Goal: Information Seeking & Learning: Check status

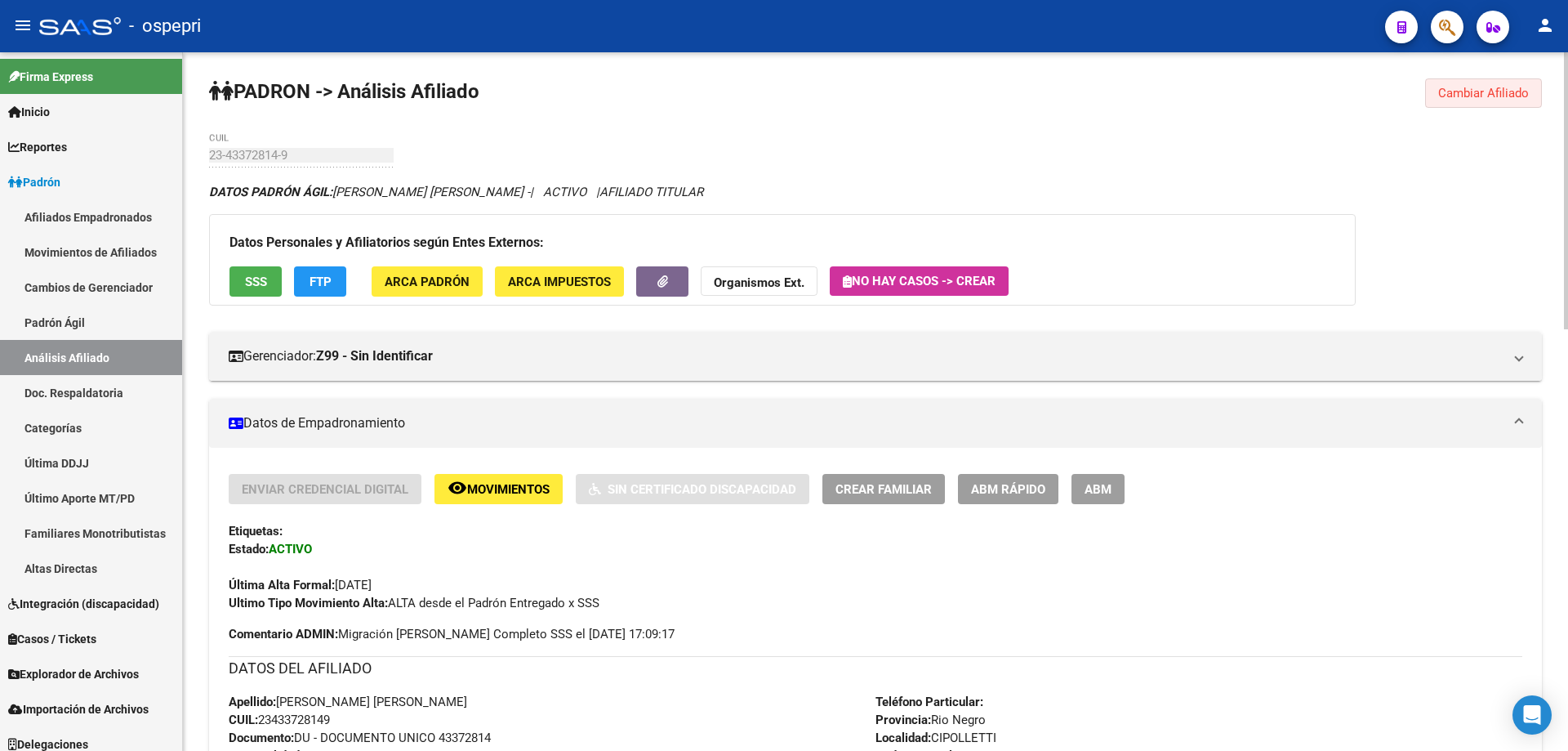
click at [1446, 91] on span "Cambiar Afiliado" at bounding box center [1484, 93] width 91 height 14
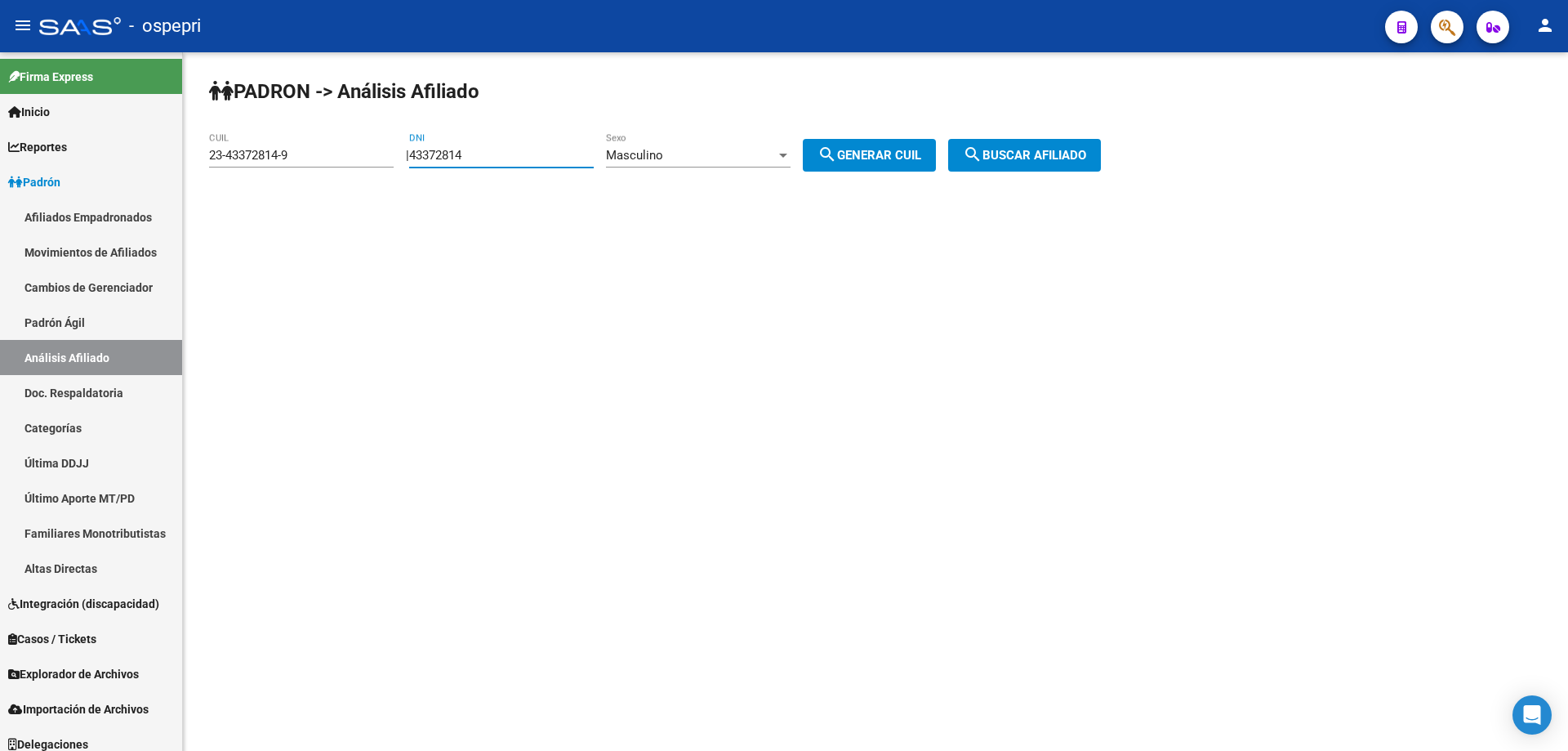
click at [475, 157] on input "43372814" at bounding box center [501, 154] width 184 height 14
paste input "32120075"
type input "32120075"
drag, startPoint x: 869, startPoint y: 156, endPoint x: 901, endPoint y: 156, distance: 32.0
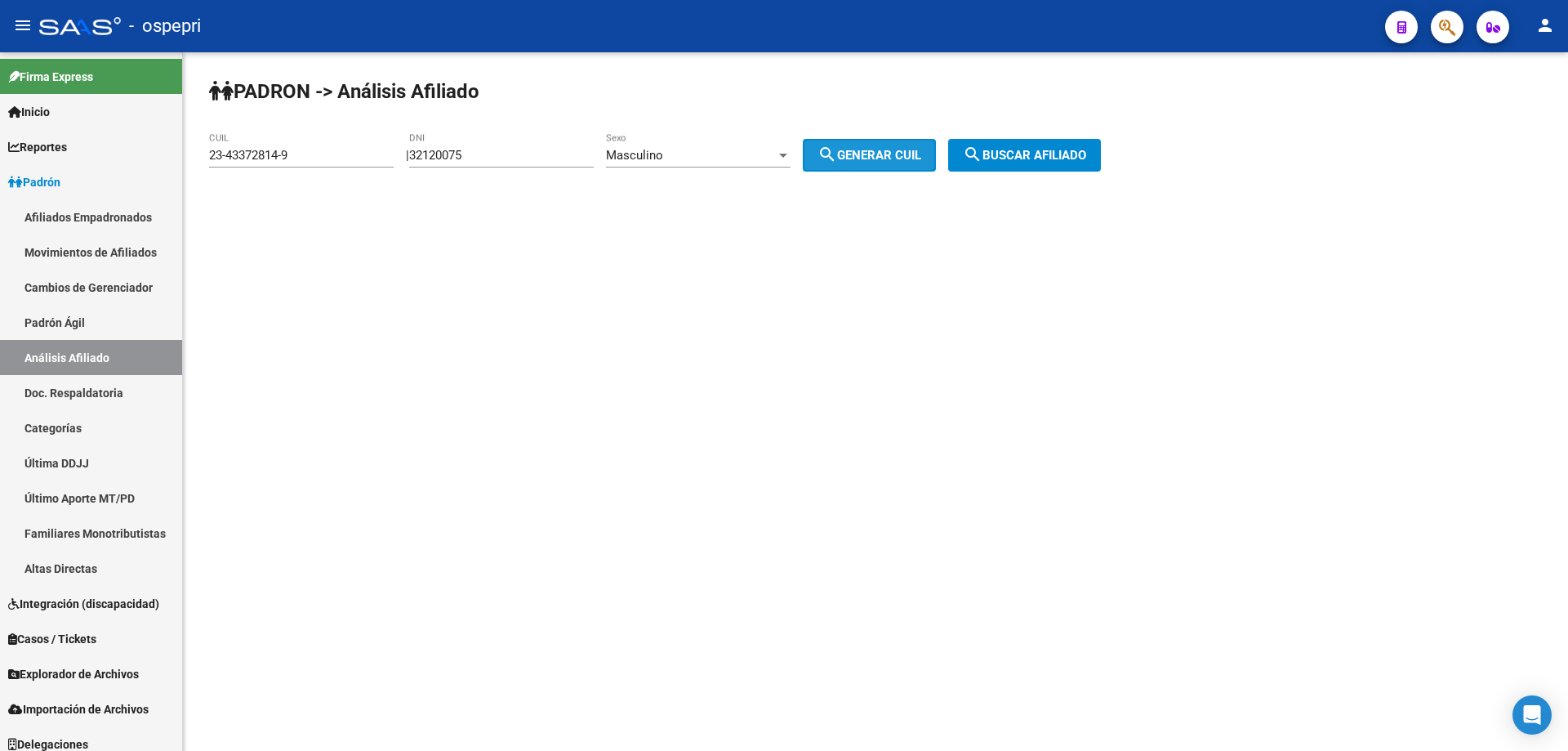
click at [870, 156] on span "search Generar CUIL" at bounding box center [868, 154] width 103 height 14
type input "20-32120075-4"
click at [1055, 156] on span "search Buscar afiliado" at bounding box center [1025, 154] width 124 height 14
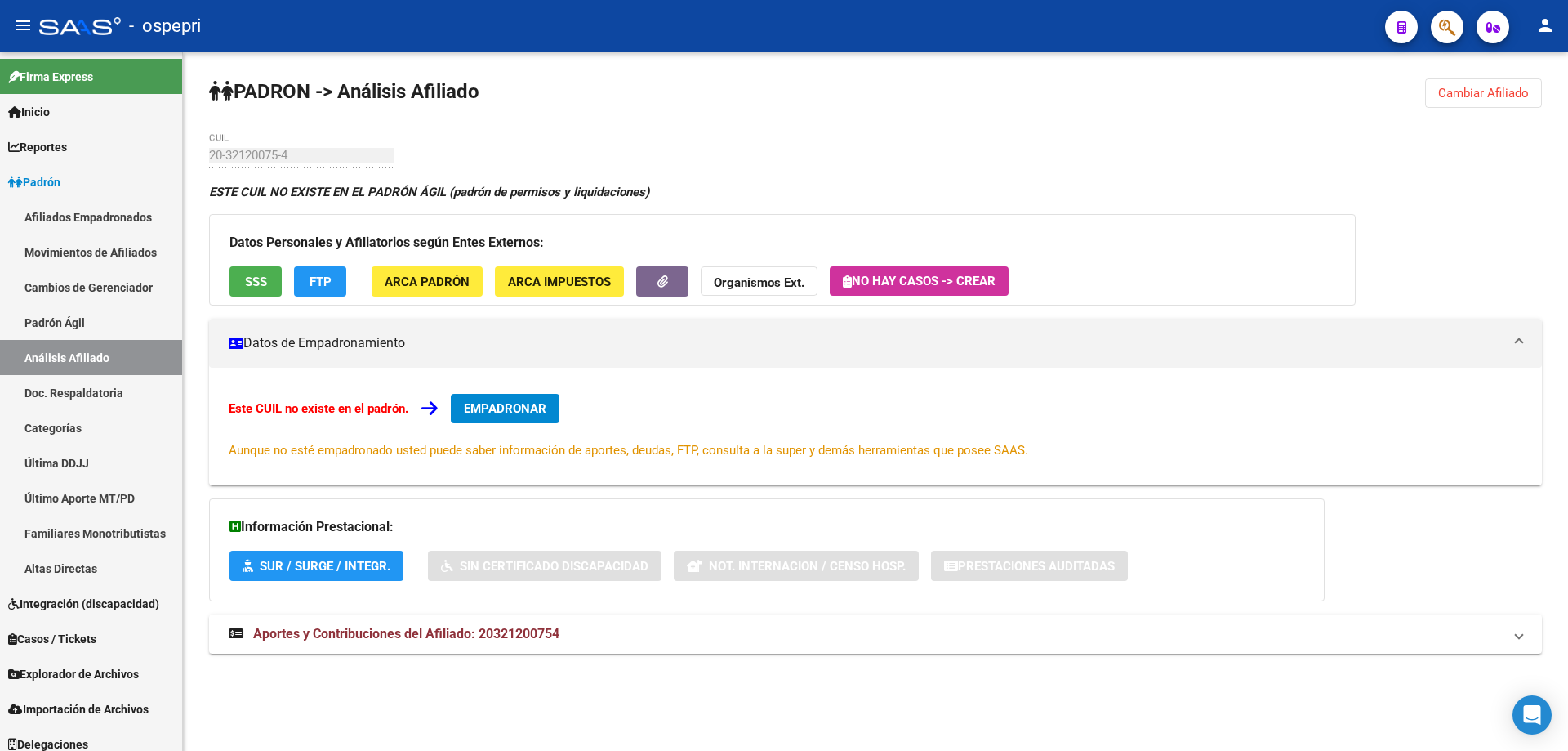
click at [1472, 82] on button "Cambiar Afiliado" at bounding box center [1483, 93] width 117 height 29
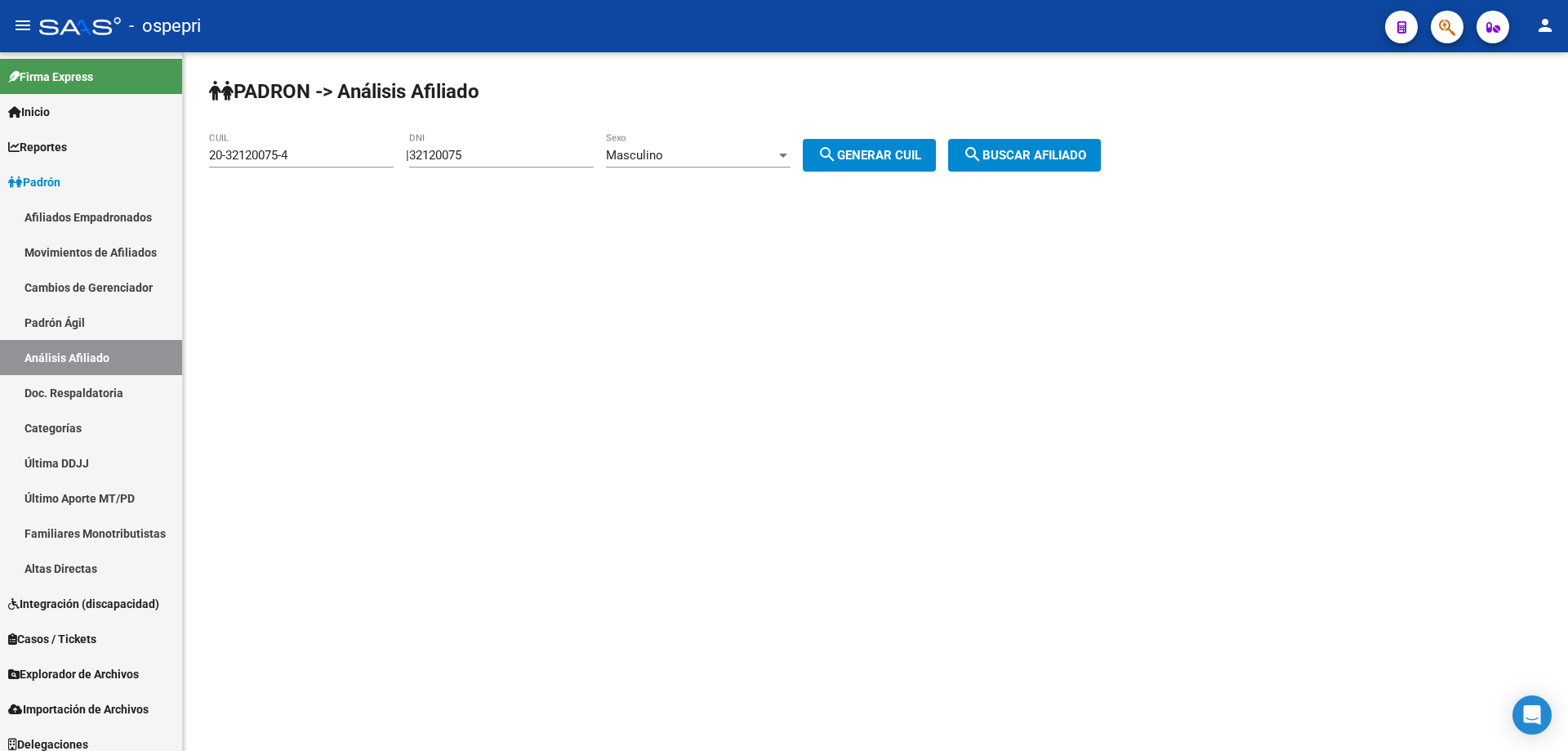
click at [439, 149] on input "32120075" at bounding box center [501, 154] width 184 height 14
click at [440, 149] on input "32120075" at bounding box center [501, 154] width 184 height 14
paste input "1483640"
type input "31483640"
click at [922, 150] on span "search Generar CUIL" at bounding box center [868, 154] width 103 height 14
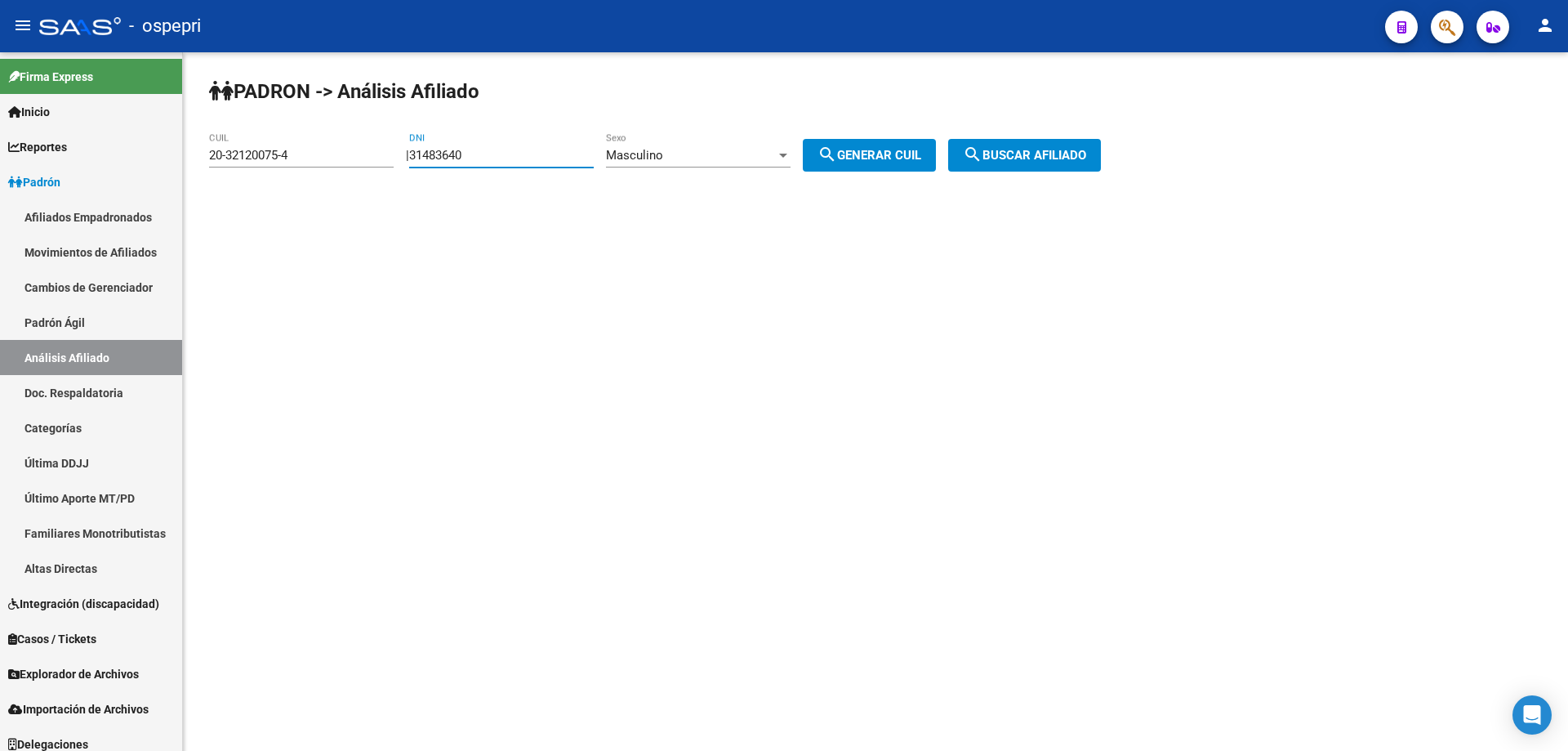
type input "20-31483640-6"
click at [1009, 138] on div "[PERSON_NAME] -> Análisis Afiliado 20-31483640-6 CUIL | 31483640 DNI Masculino …" at bounding box center [876, 138] width 1386 height 172
click at [1033, 151] on span "search Buscar afiliado" at bounding box center [1025, 154] width 124 height 14
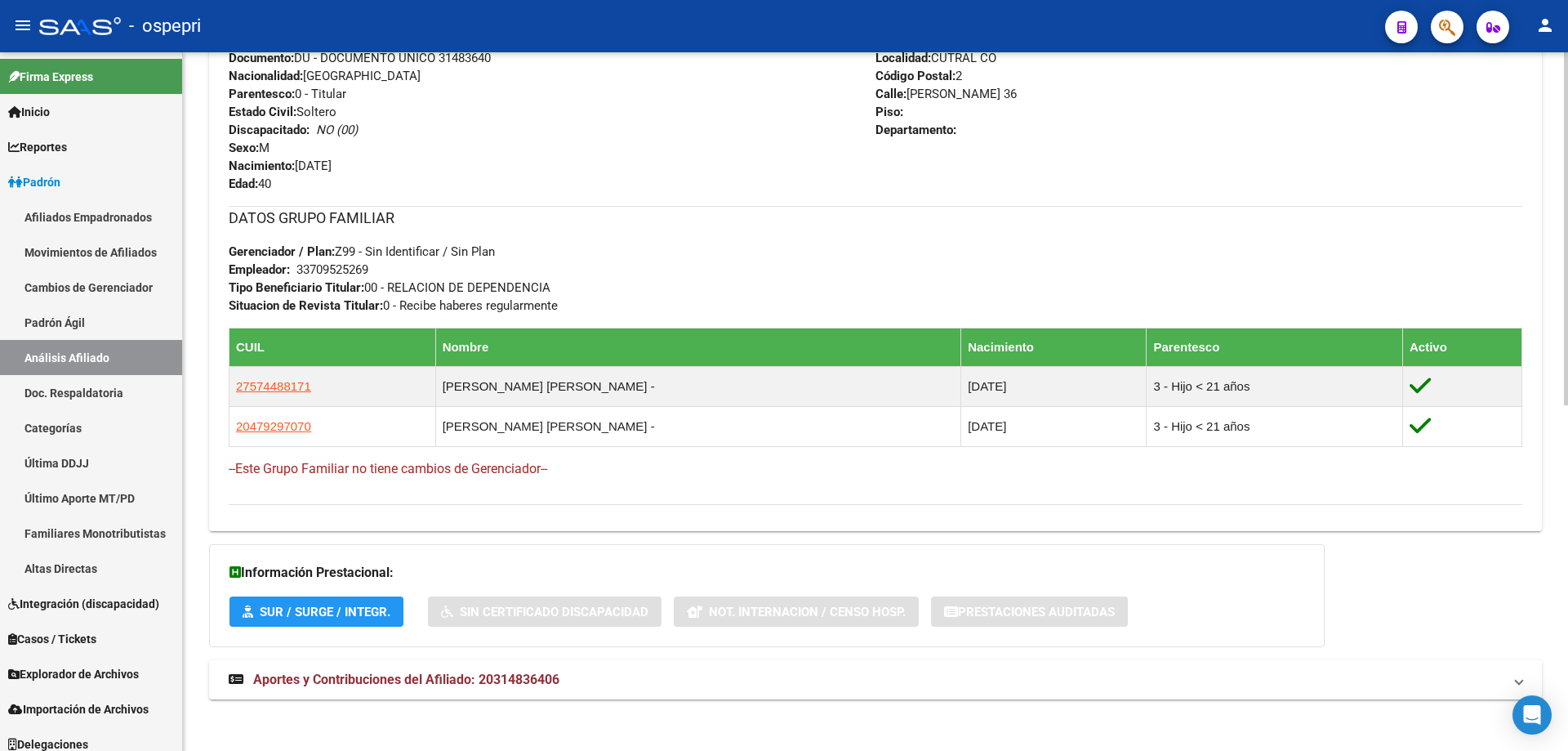
scroll to position [685, 0]
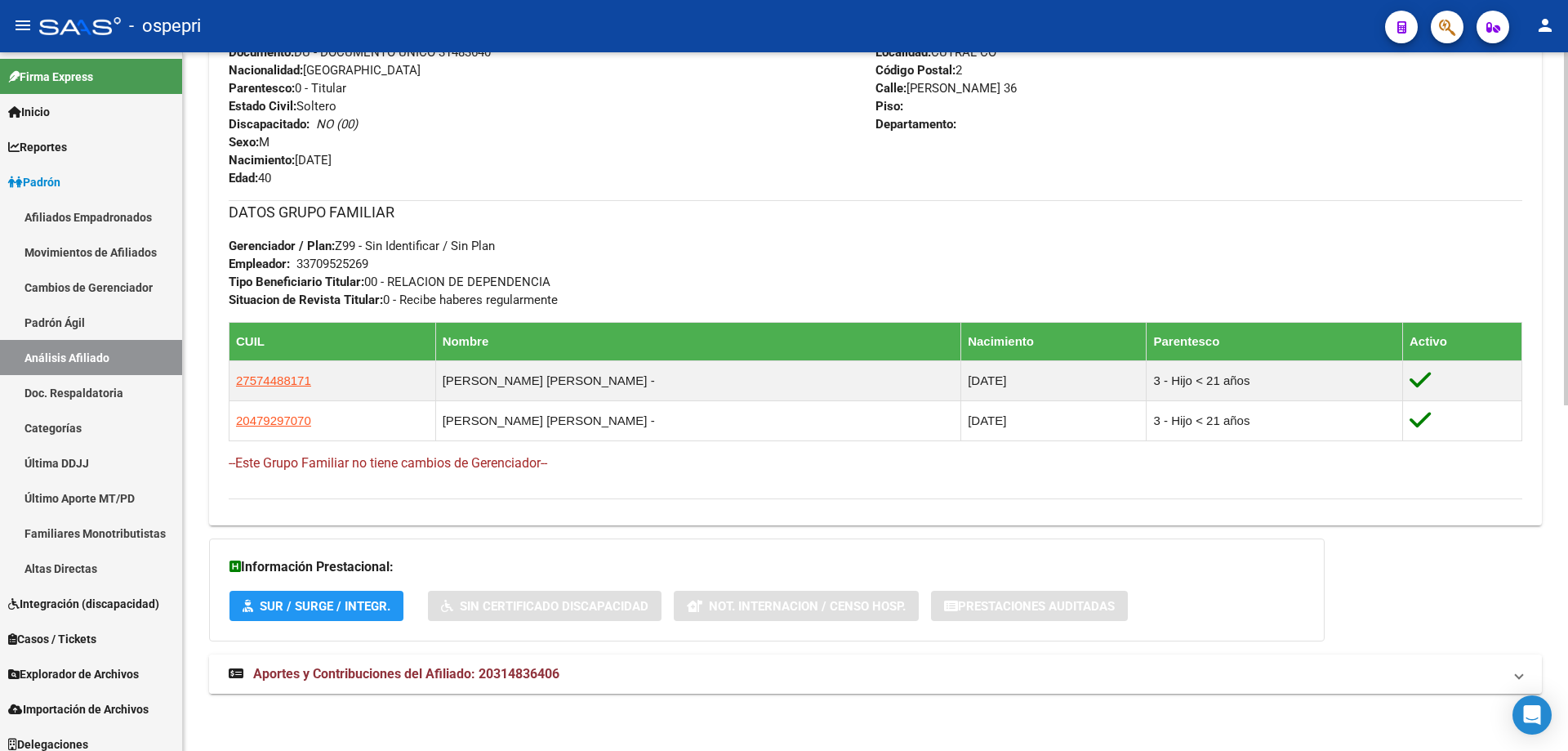
click at [474, 670] on span "Aportes y Contribuciones del Afiliado: 20314836406" at bounding box center [405, 674] width 306 height 15
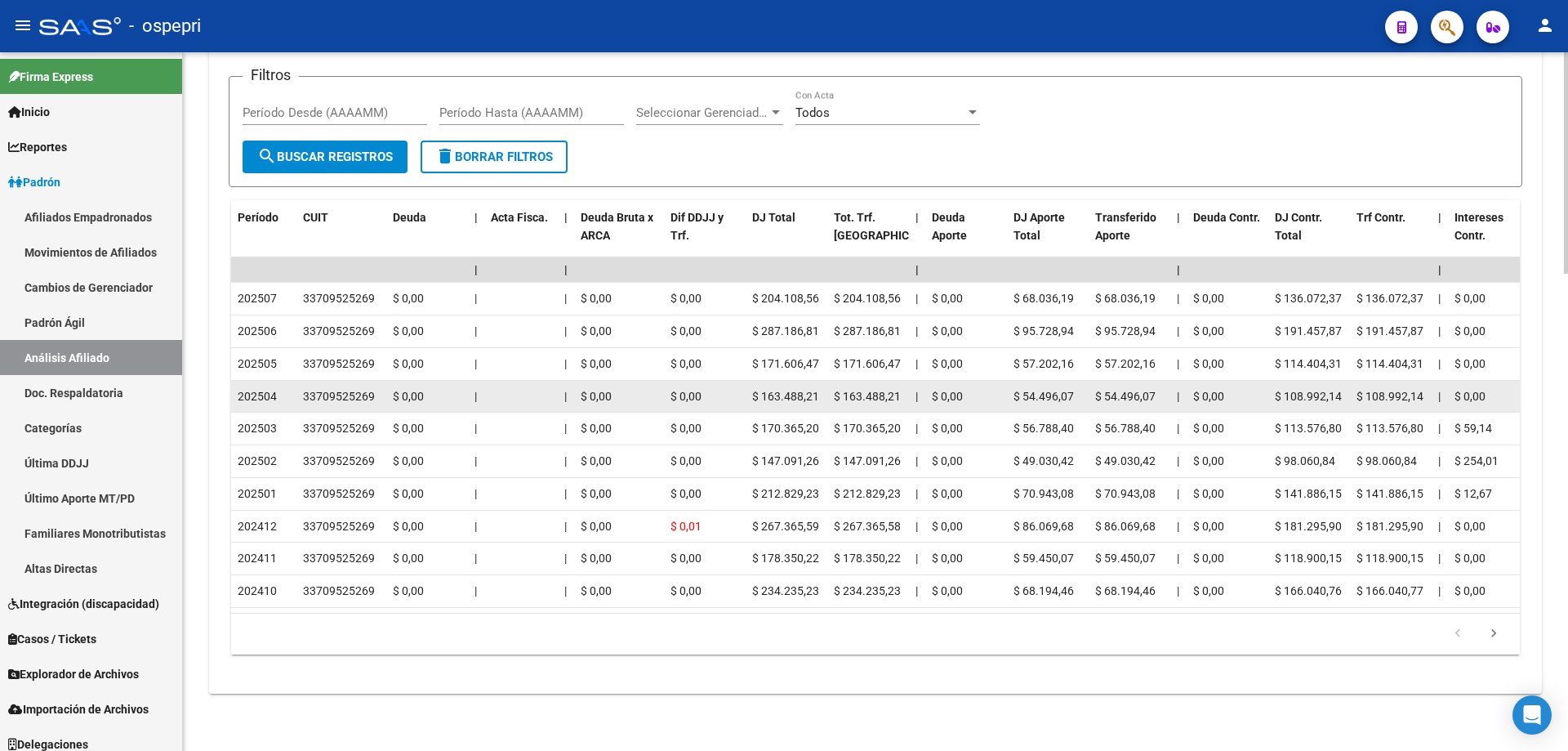
scroll to position [1069, 0]
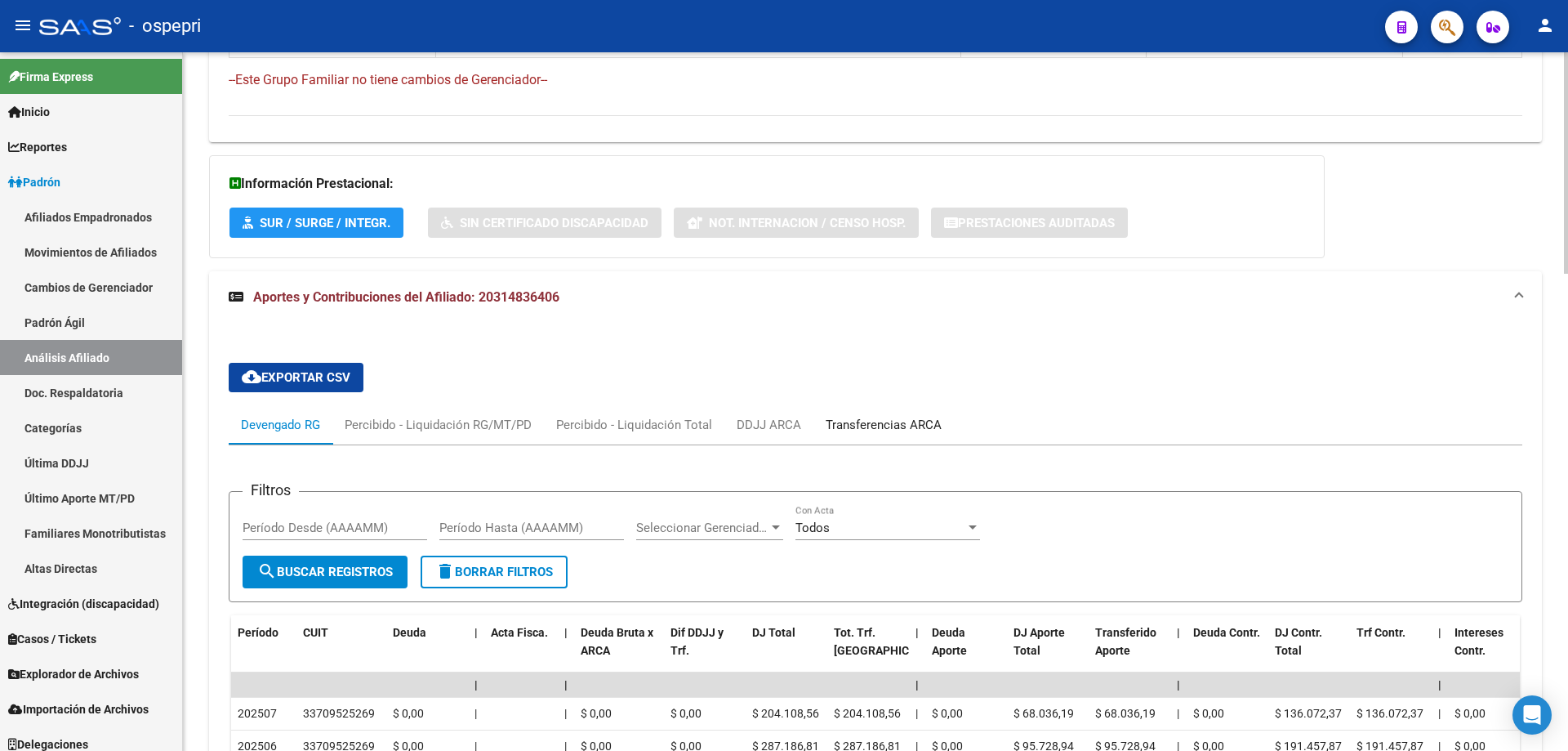
click at [861, 428] on div "Transferencias ARCA" at bounding box center [884, 425] width 116 height 18
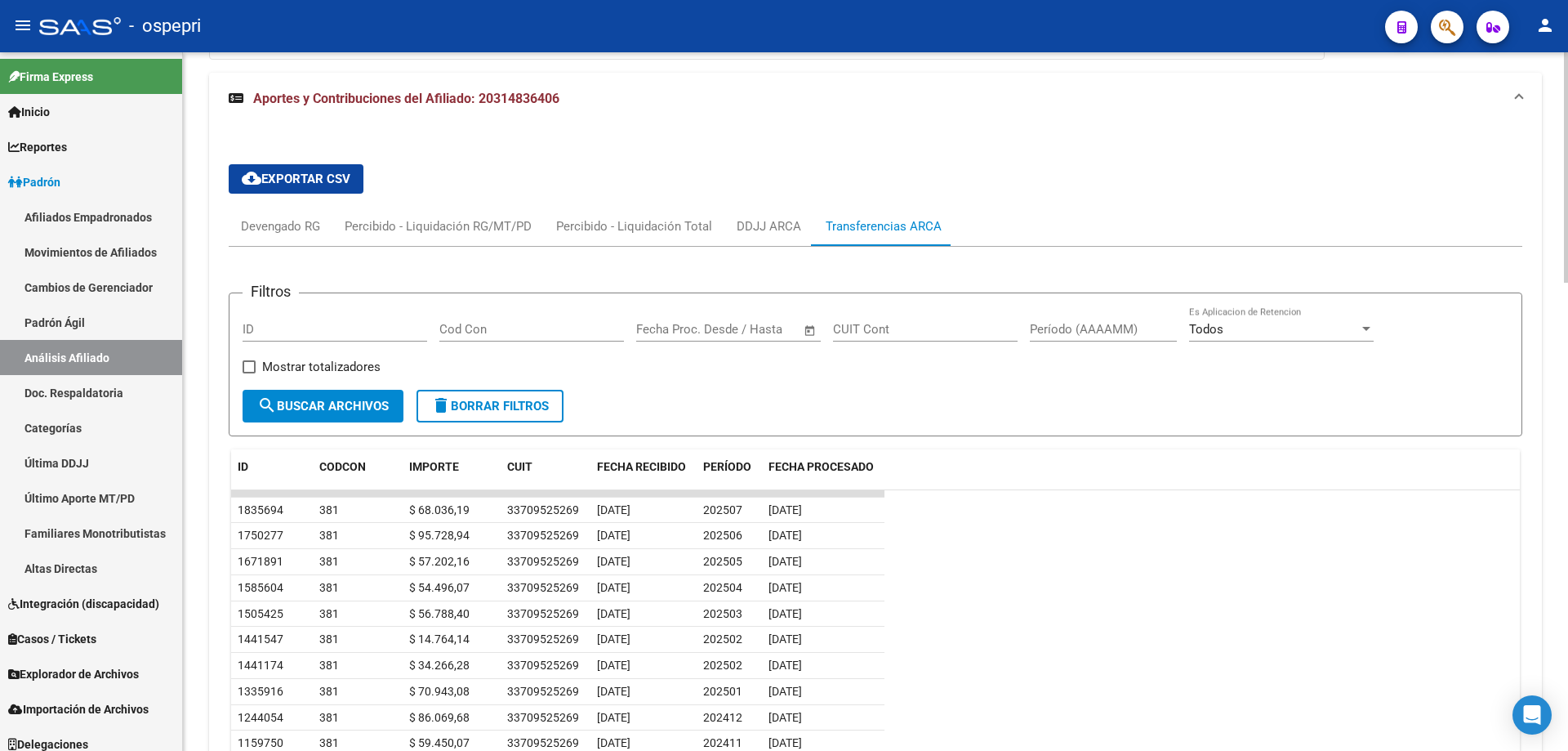
scroll to position [1416, 0]
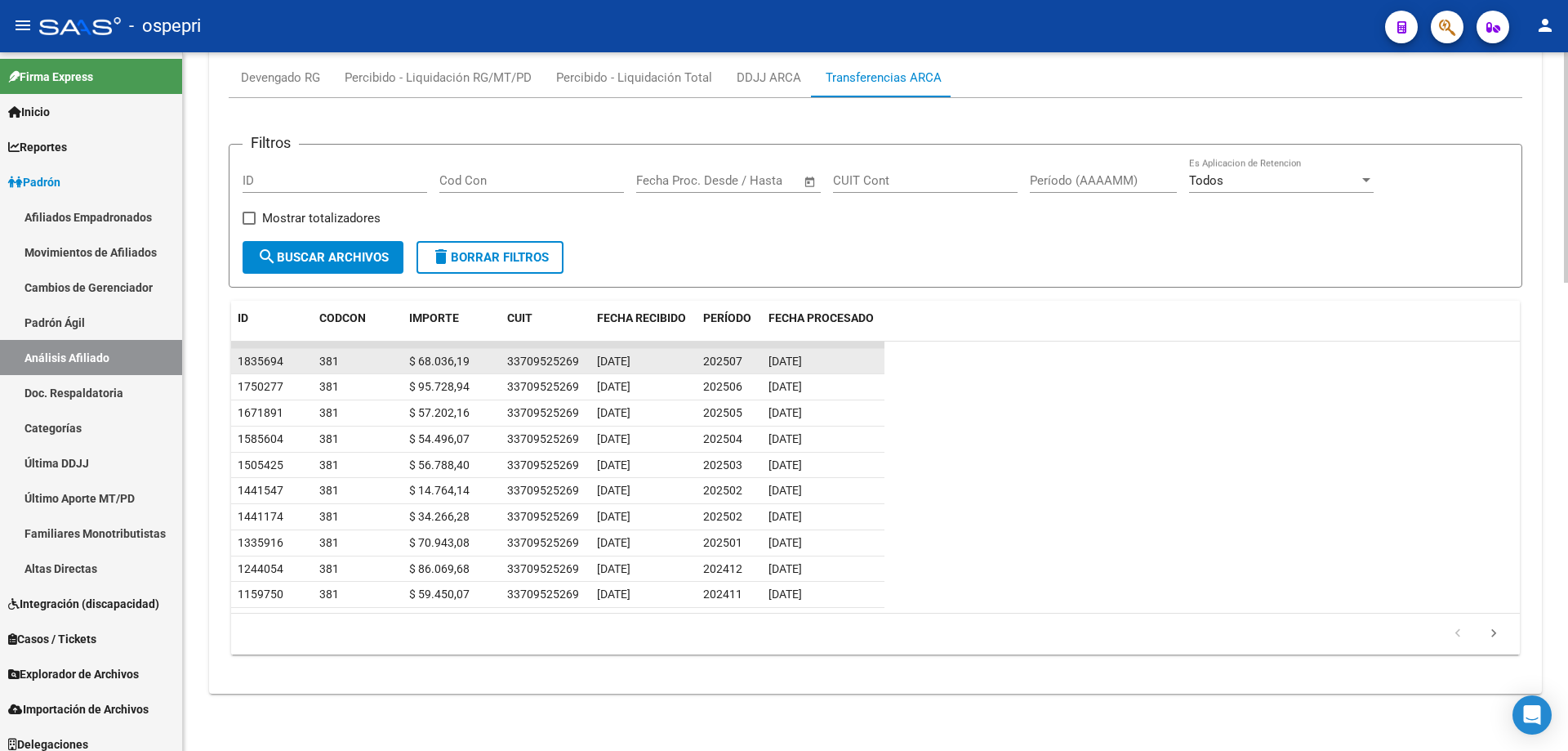
click at [541, 359] on div "33709525269" at bounding box center [543, 361] width 71 height 18
copy div "33709525269"
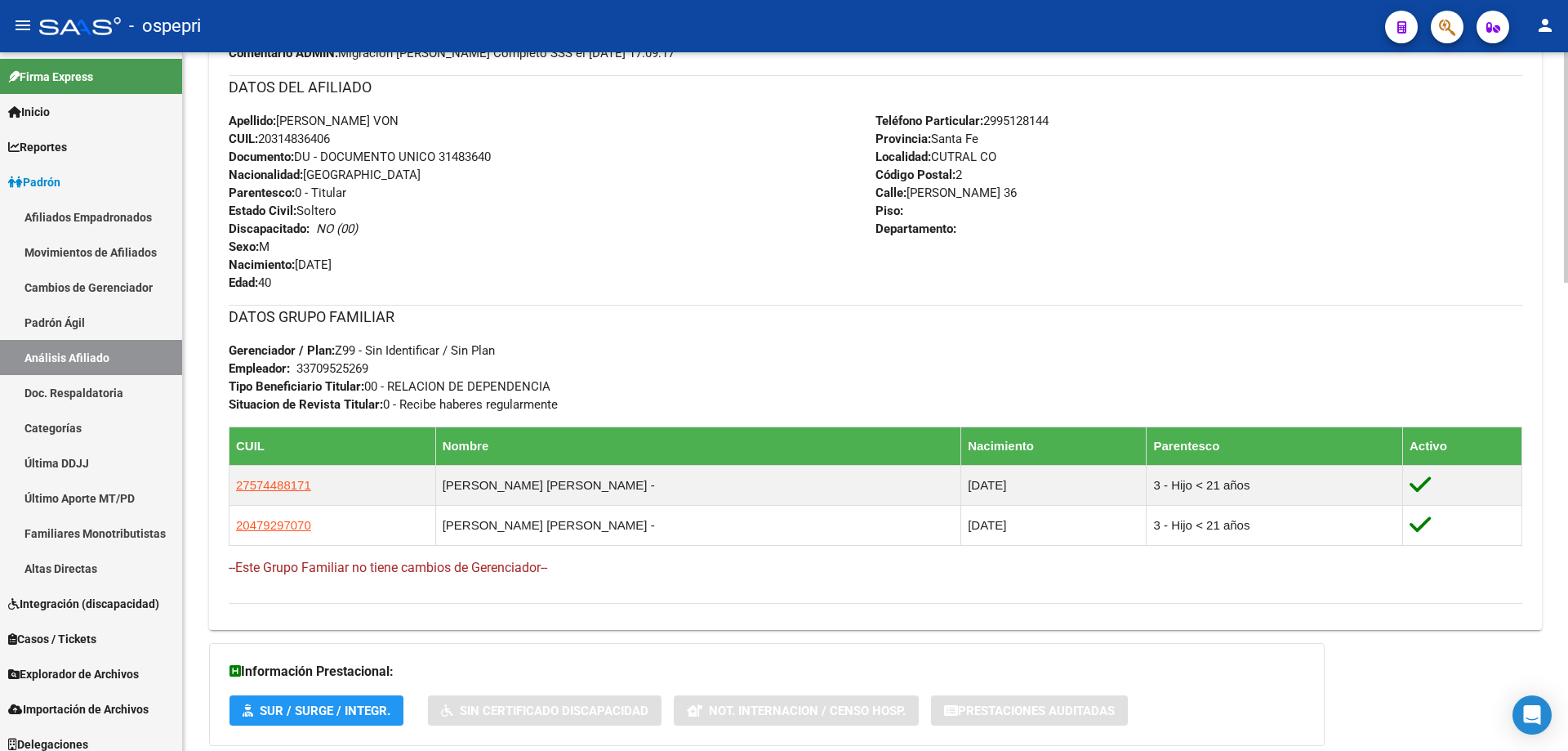
scroll to position [0, 0]
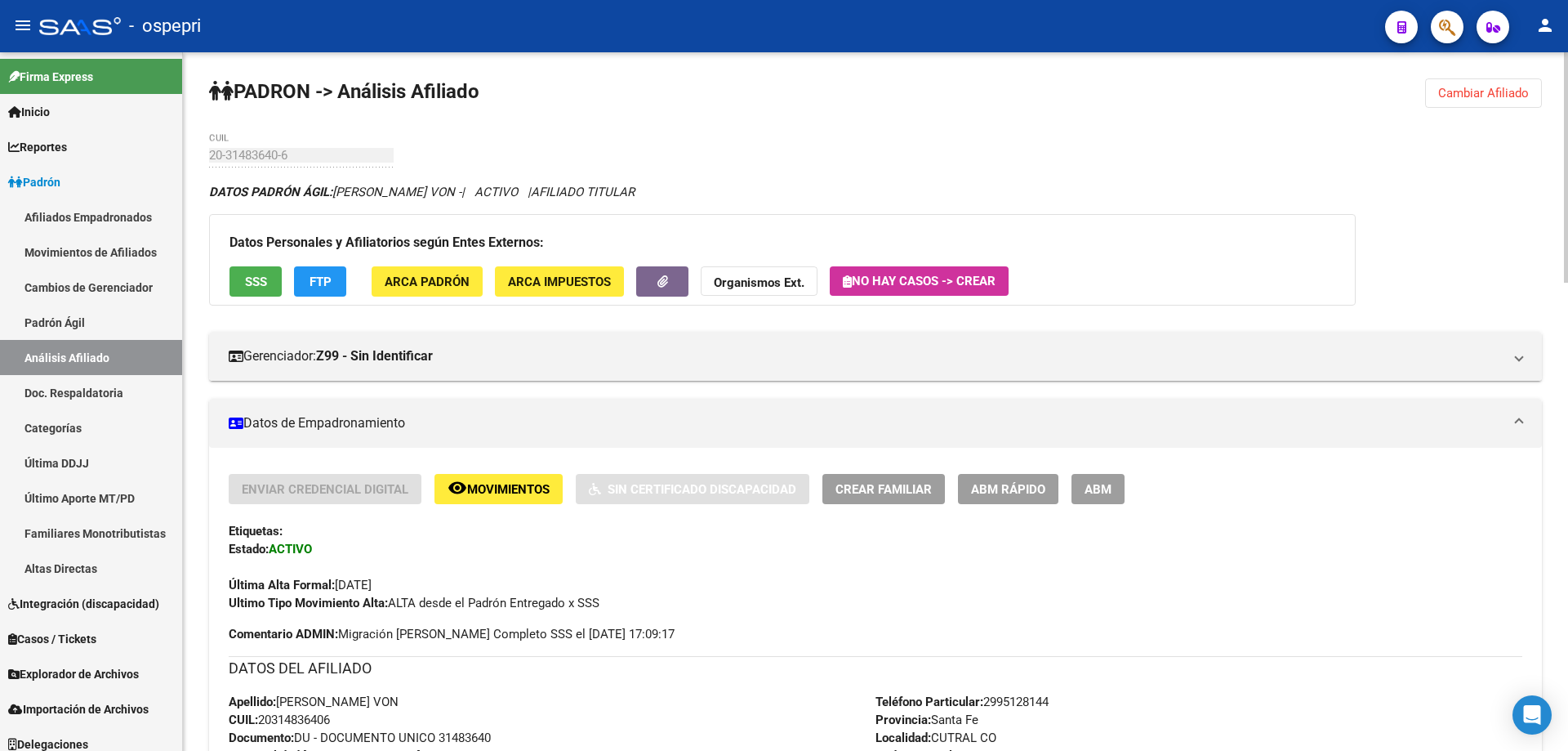
click at [1481, 94] on span "Cambiar Afiliado" at bounding box center [1484, 93] width 91 height 14
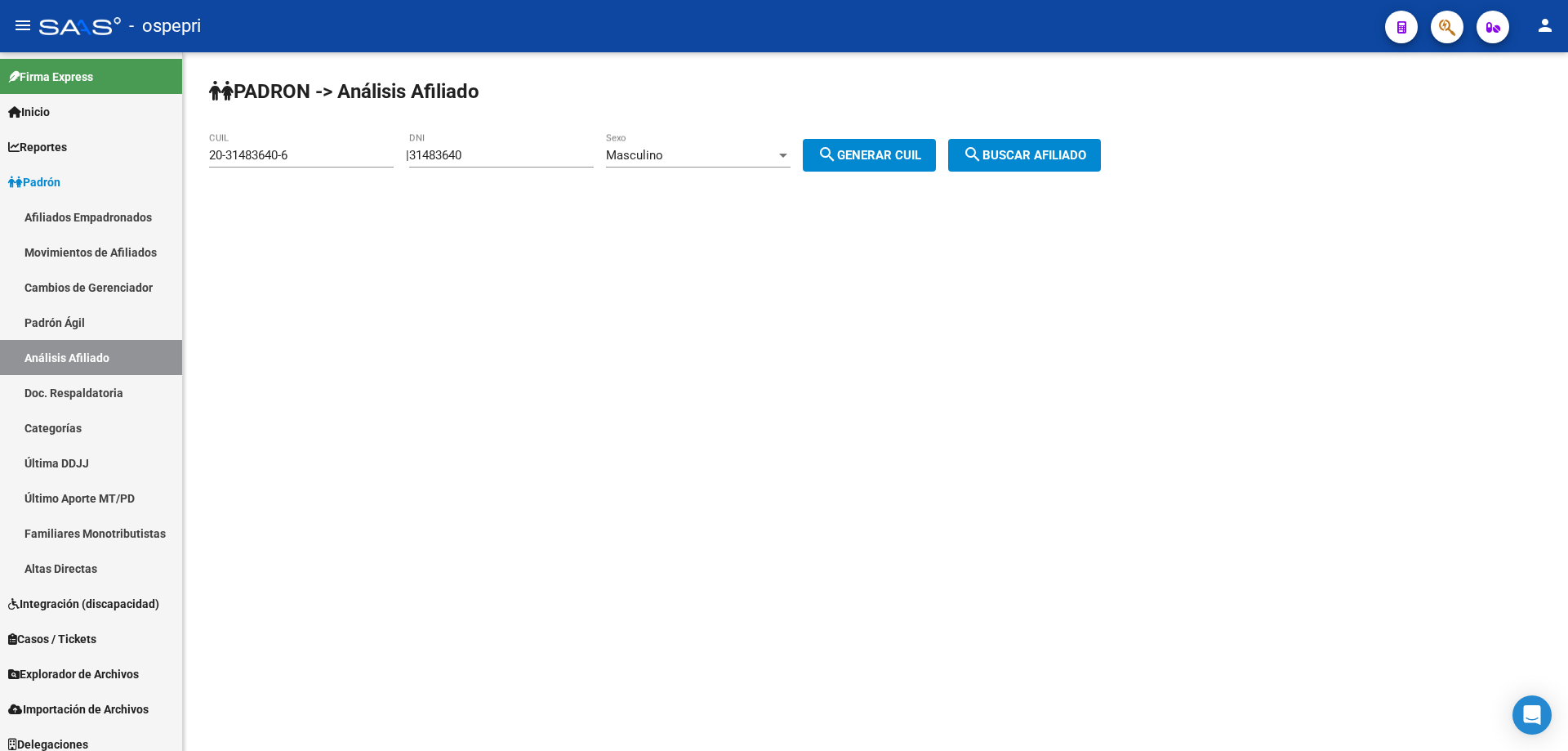
click at [475, 156] on input "31483640" at bounding box center [501, 154] width 184 height 14
paste input "20558915"
type input "20558915"
drag, startPoint x: 901, startPoint y: 163, endPoint x: 912, endPoint y: 162, distance: 11.0
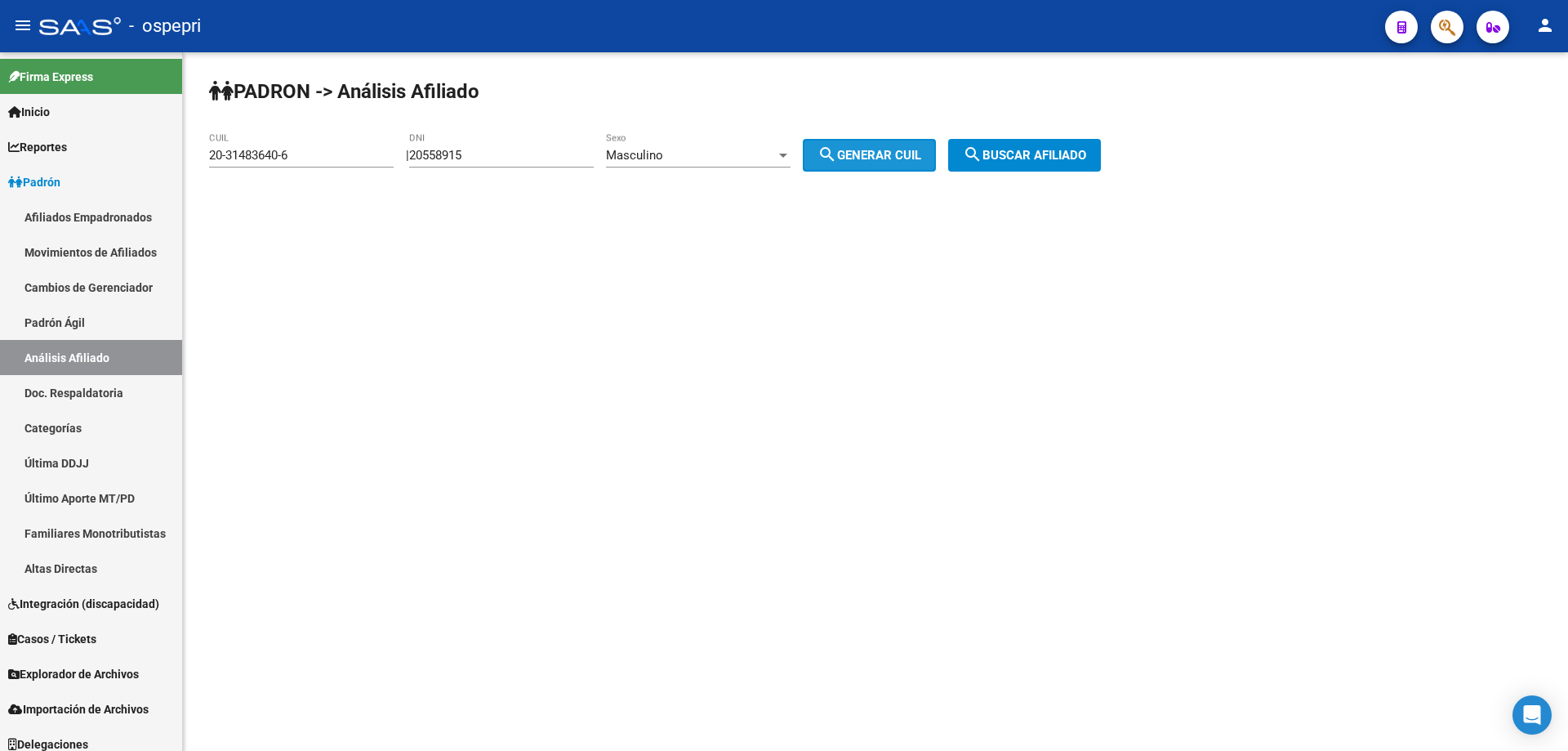
click at [901, 162] on button "search Generar CUIL" at bounding box center [869, 155] width 133 height 33
type input "20-20558915-6"
click at [1038, 157] on span "search Buscar afiliado" at bounding box center [1025, 154] width 124 height 14
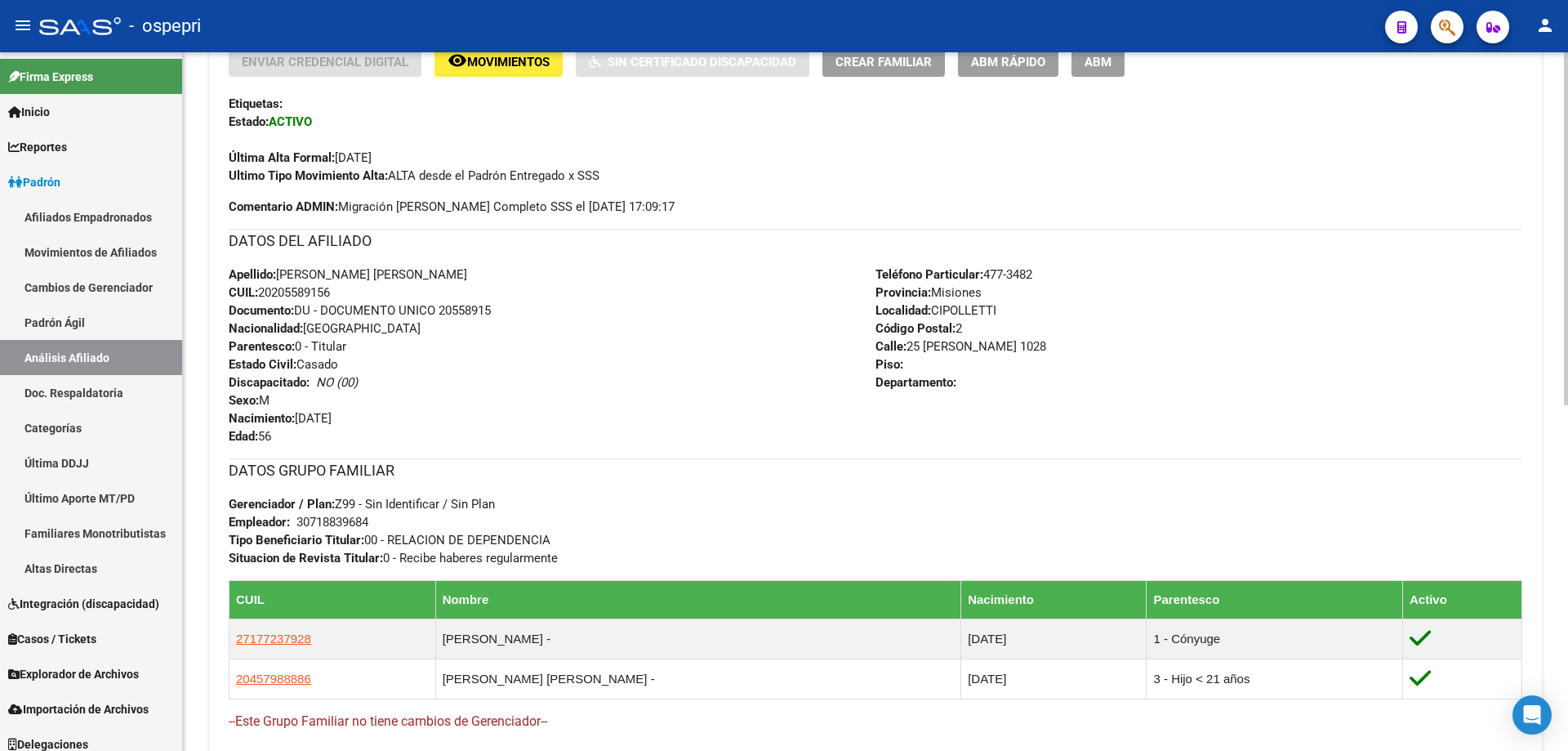
scroll to position [672, 0]
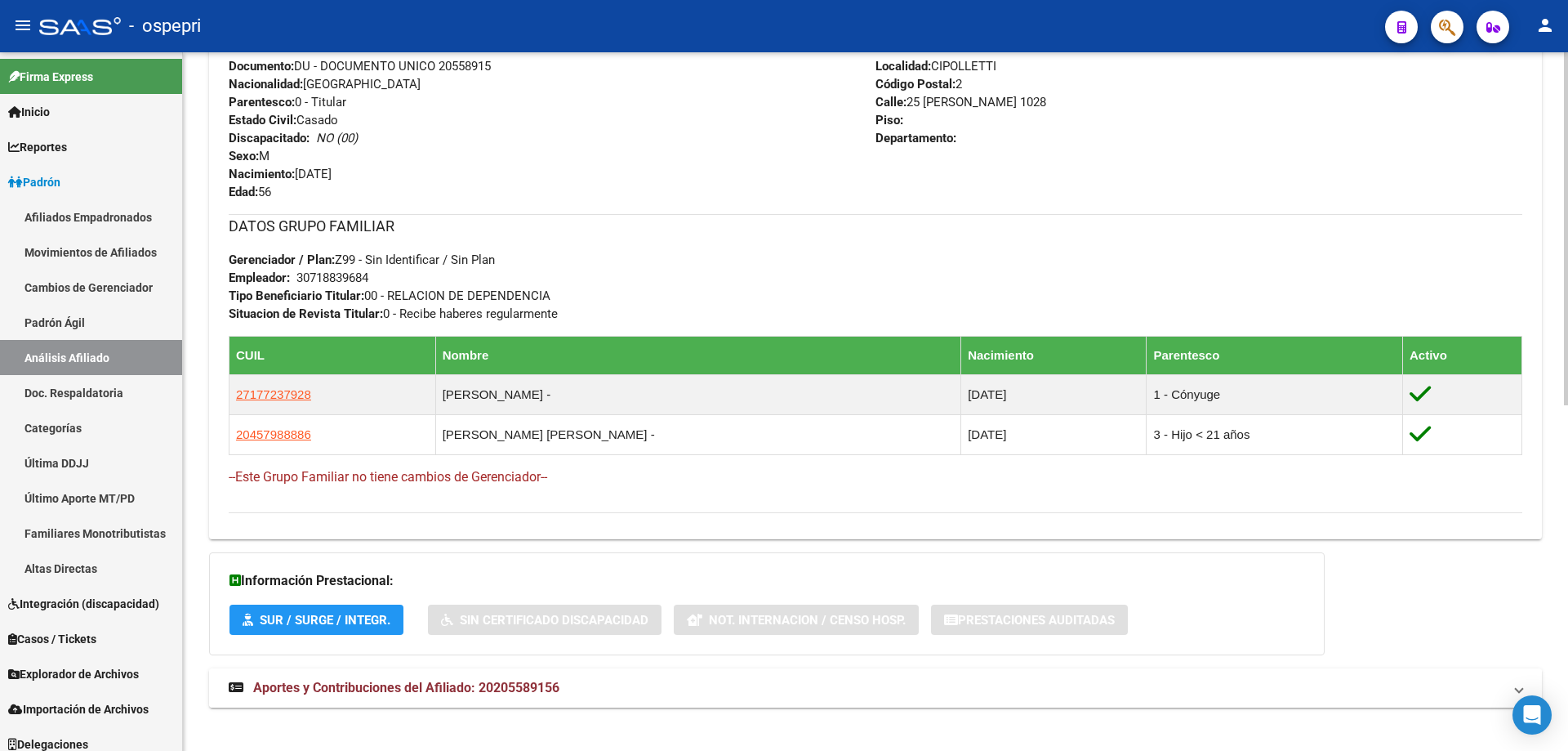
click at [469, 685] on span "Aportes y Contribuciones del Afiliado: 20205589156" at bounding box center [405, 687] width 306 height 15
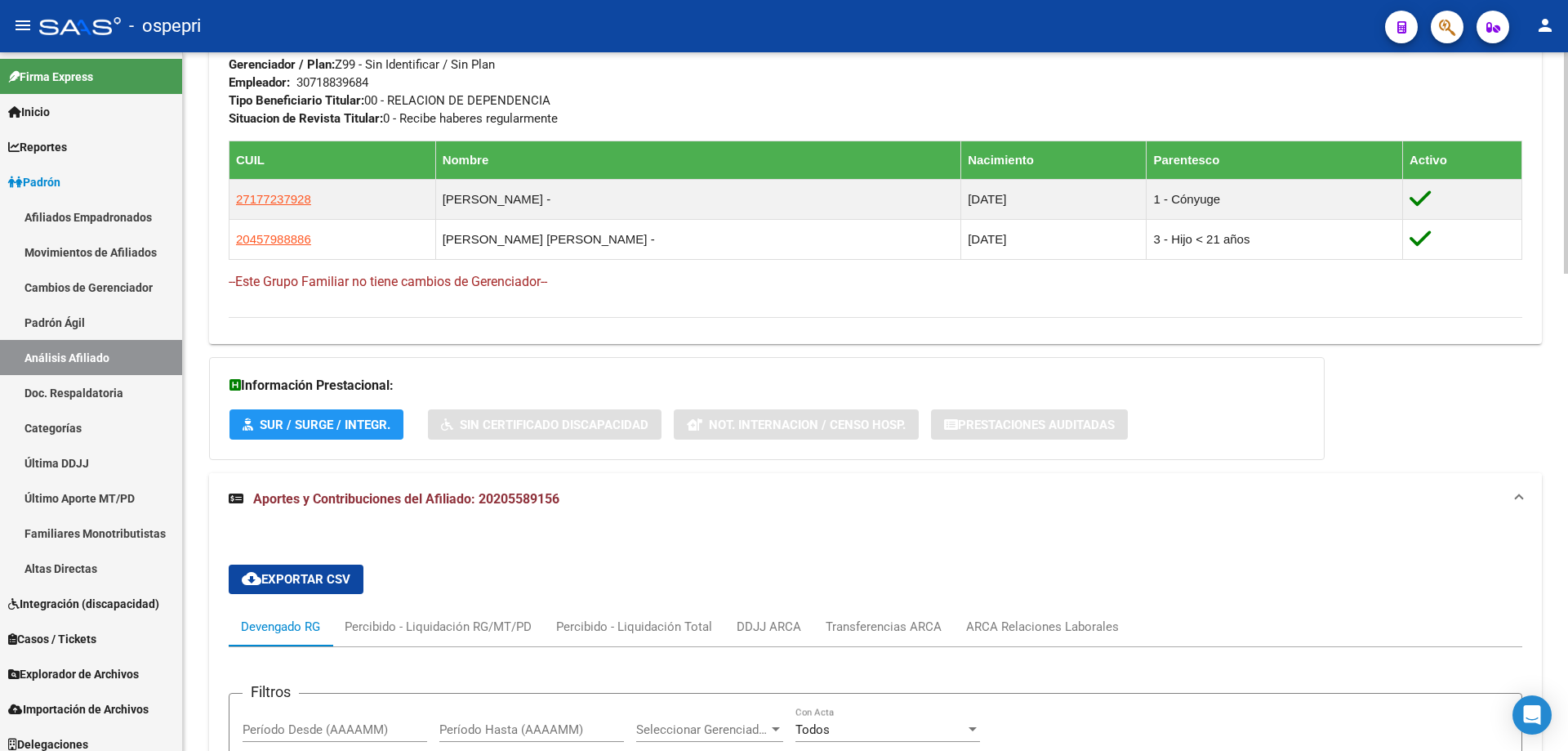
scroll to position [1504, 0]
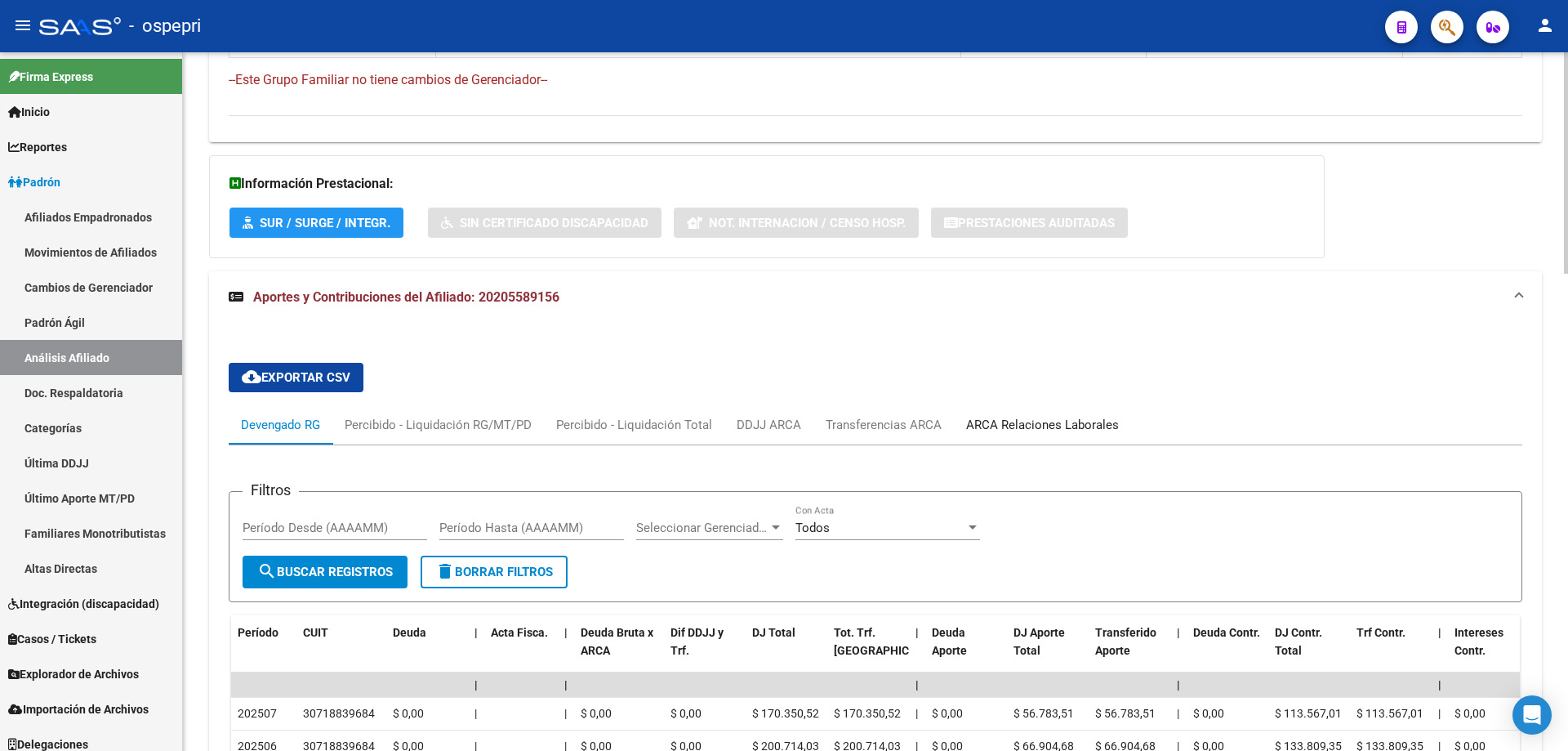
click at [1083, 420] on div "ARCA Relaciones Laborales" at bounding box center [1042, 425] width 152 height 18
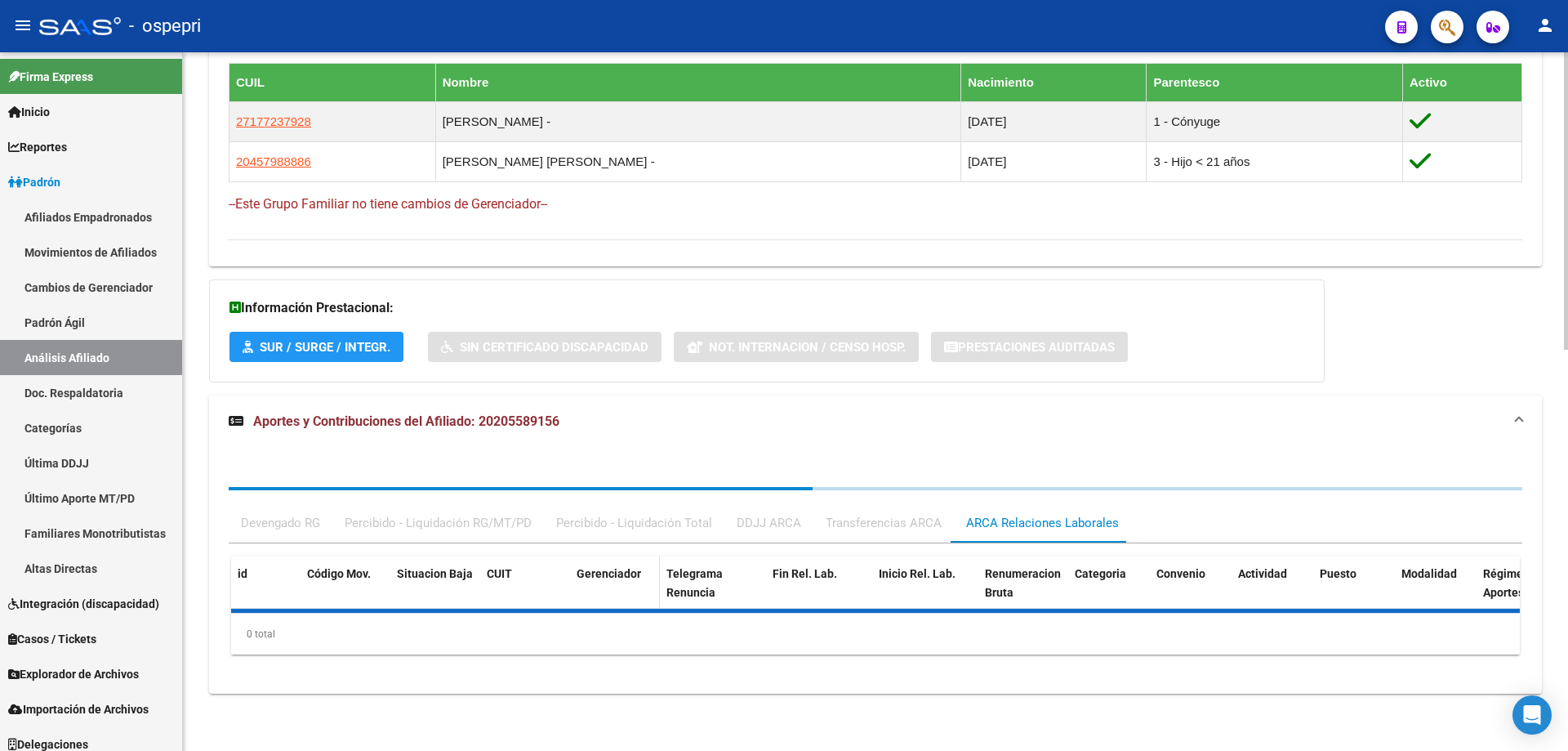
scroll to position [1069, 0]
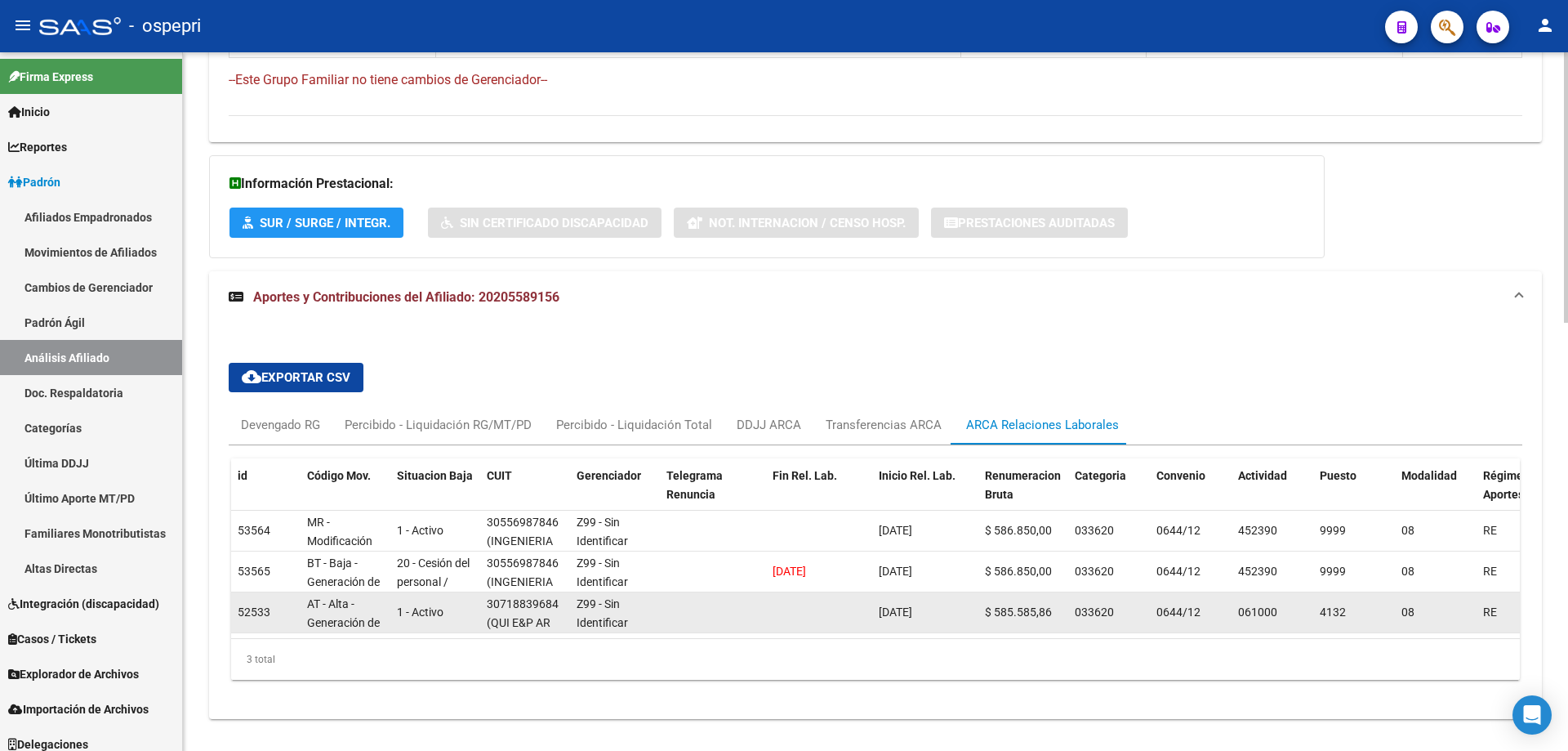
click at [516, 601] on div "30718839684" at bounding box center [522, 603] width 71 height 18
click at [516, 600] on div "30718839684" at bounding box center [522, 603] width 71 height 18
copy div "30718839684"
